Goal: Task Accomplishment & Management: Manage account settings

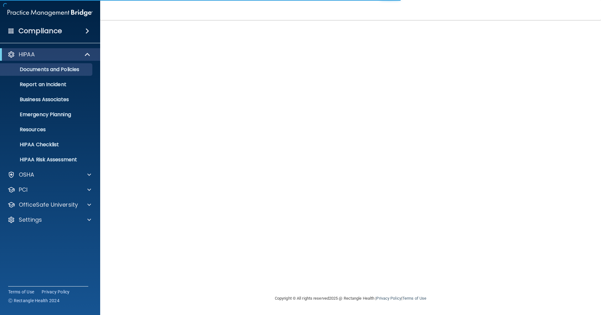
click at [47, 227] on div "HIPAA Documents and Policies Report an Incident Business Associates Emergency P…" at bounding box center [50, 138] width 101 height 185
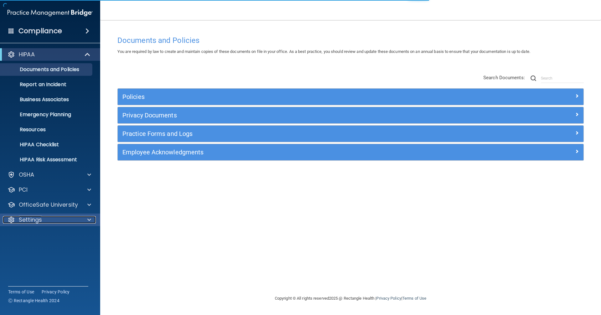
click at [42, 222] on div "Settings" at bounding box center [42, 220] width 78 height 8
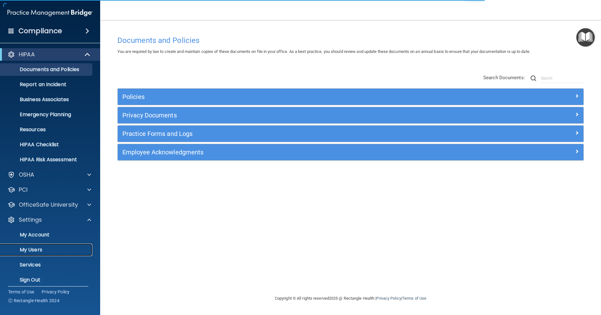
click at [30, 248] on p "My Users" at bounding box center [46, 250] width 85 height 6
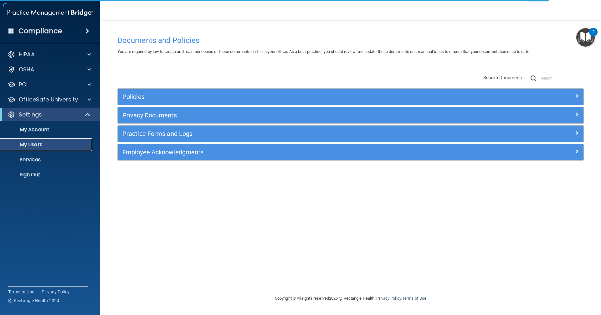
select select "20"
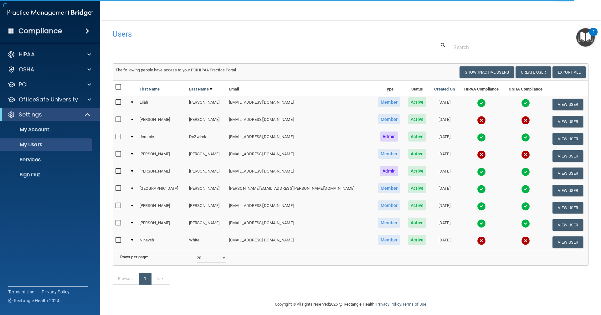
click at [459, 116] on td at bounding box center [481, 121] width 45 height 17
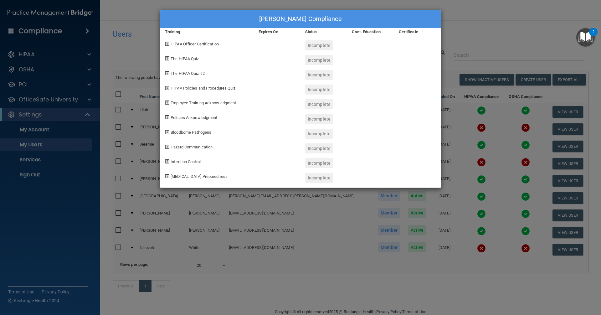
click at [318, 214] on div "[PERSON_NAME] Compliance Training Expires On Status Cont. Education Certificate…" at bounding box center [300, 157] width 601 height 315
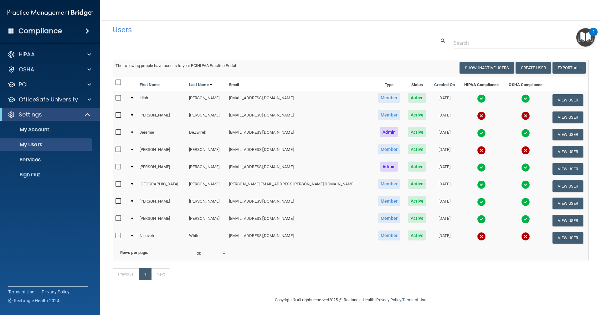
scroll to position [14, 0]
